Goal: Task Accomplishment & Management: Manage account settings

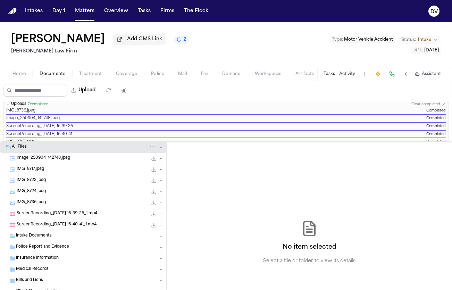
drag, startPoint x: 11, startPoint y: 38, endPoint x: 116, endPoint y: 41, distance: 104.9
click at [105, 41] on h1 "[PERSON_NAME]" at bounding box center [58, 39] width 94 height 12
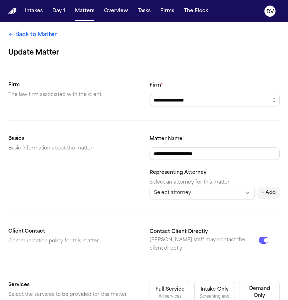
click at [22, 35] on link "Back to Matter" at bounding box center [32, 35] width 49 height 8
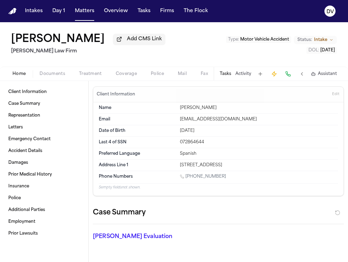
click at [315, 37] on span "Intake" at bounding box center [320, 40] width 13 height 6
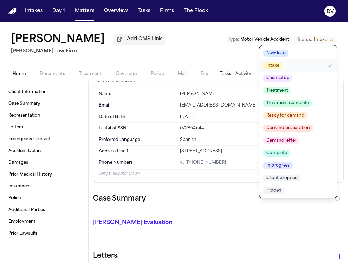
scroll to position [11, 0]
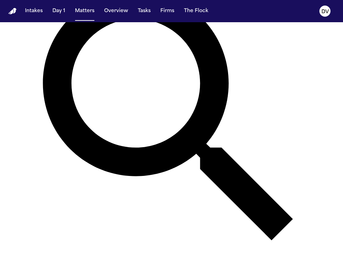
scroll to position [94, 0]
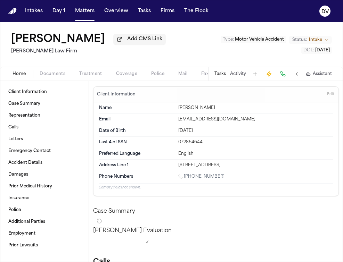
click at [332, 42] on div "[PERSON_NAME] Add CMS Link [PERSON_NAME] Law Firm Type : Motor Vehicle Accident…" at bounding box center [171, 44] width 343 height 44
click at [329, 42] on button "Status: Intake" at bounding box center [309, 40] width 43 height 8
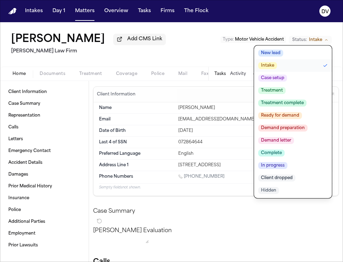
click at [329, 42] on button "Status: Intake" at bounding box center [309, 40] width 43 height 8
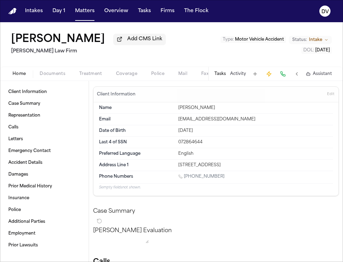
click at [178, 42] on div "[PERSON_NAME] Add CMS Link [PERSON_NAME] Law Firm Type : Motor Vehicle Accident…" at bounding box center [171, 44] width 343 height 44
